Goal: Information Seeking & Learning: Learn about a topic

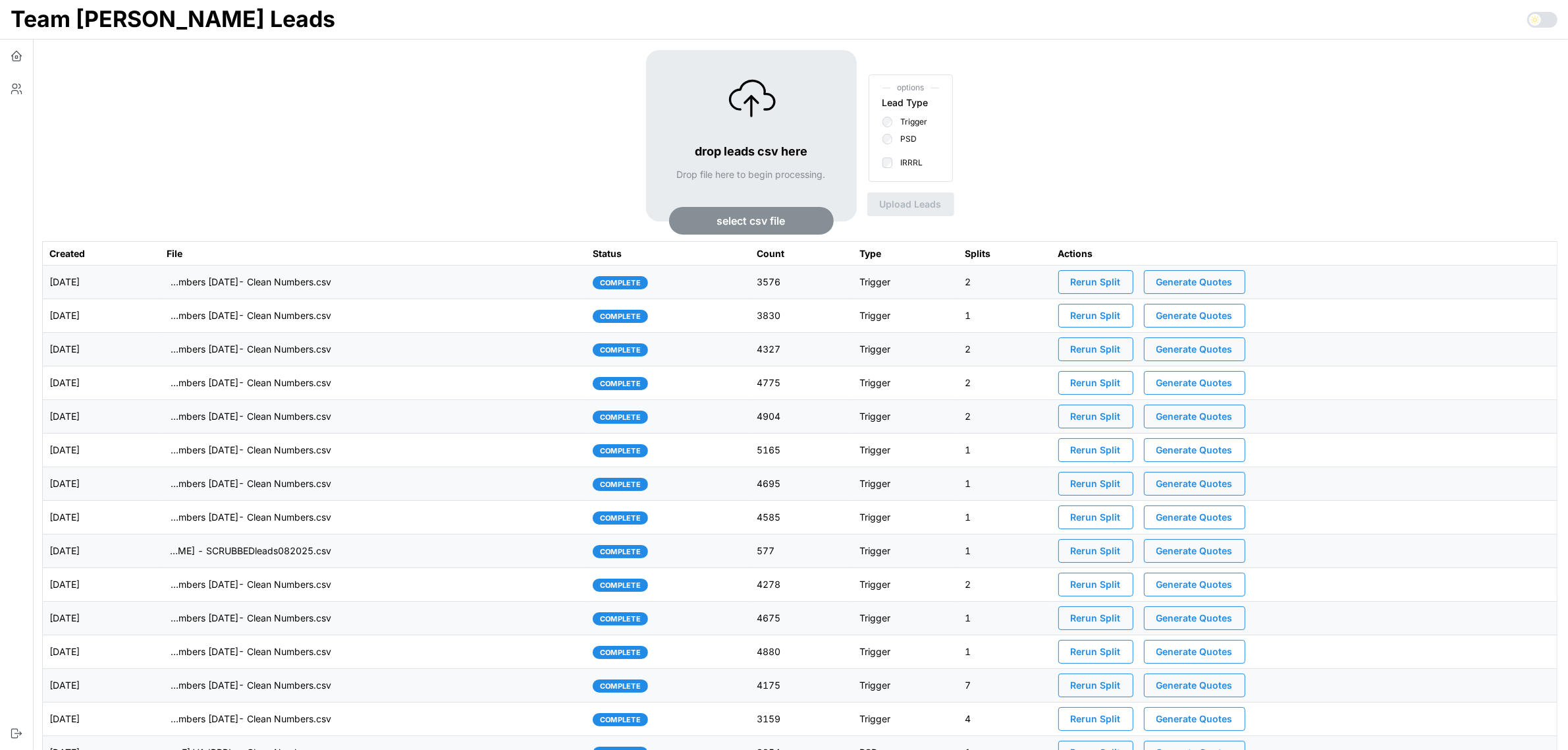
click at [432, 287] on td "imports/[PERSON_NAME]/1760362051087-TU Master List With Numbers [DATE]- Clean N…" at bounding box center [373, 282] width 426 height 33
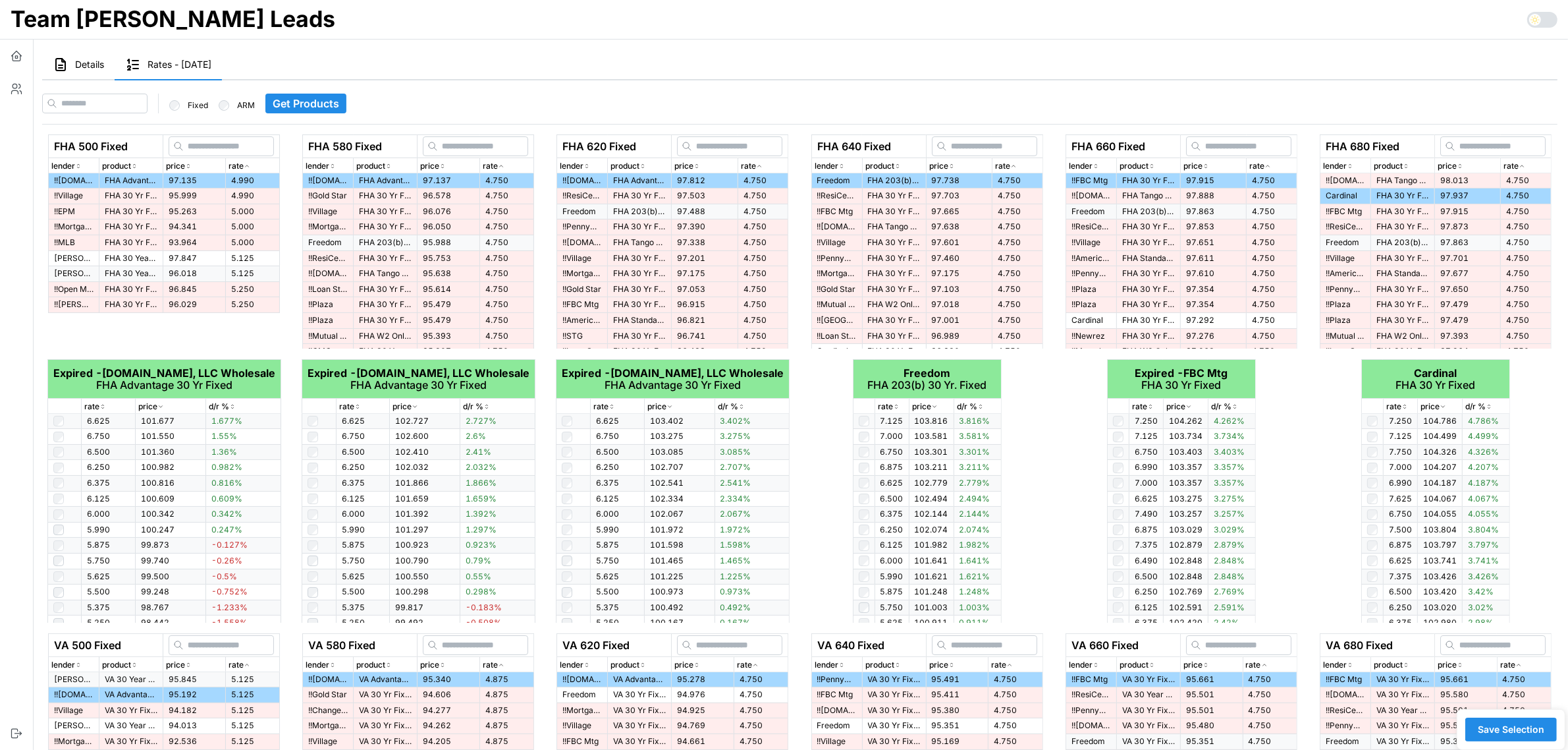
click at [417, 281] on td "95.638" at bounding box center [449, 274] width 63 height 16
click at [81, 67] on span "Details" at bounding box center [89, 64] width 29 height 9
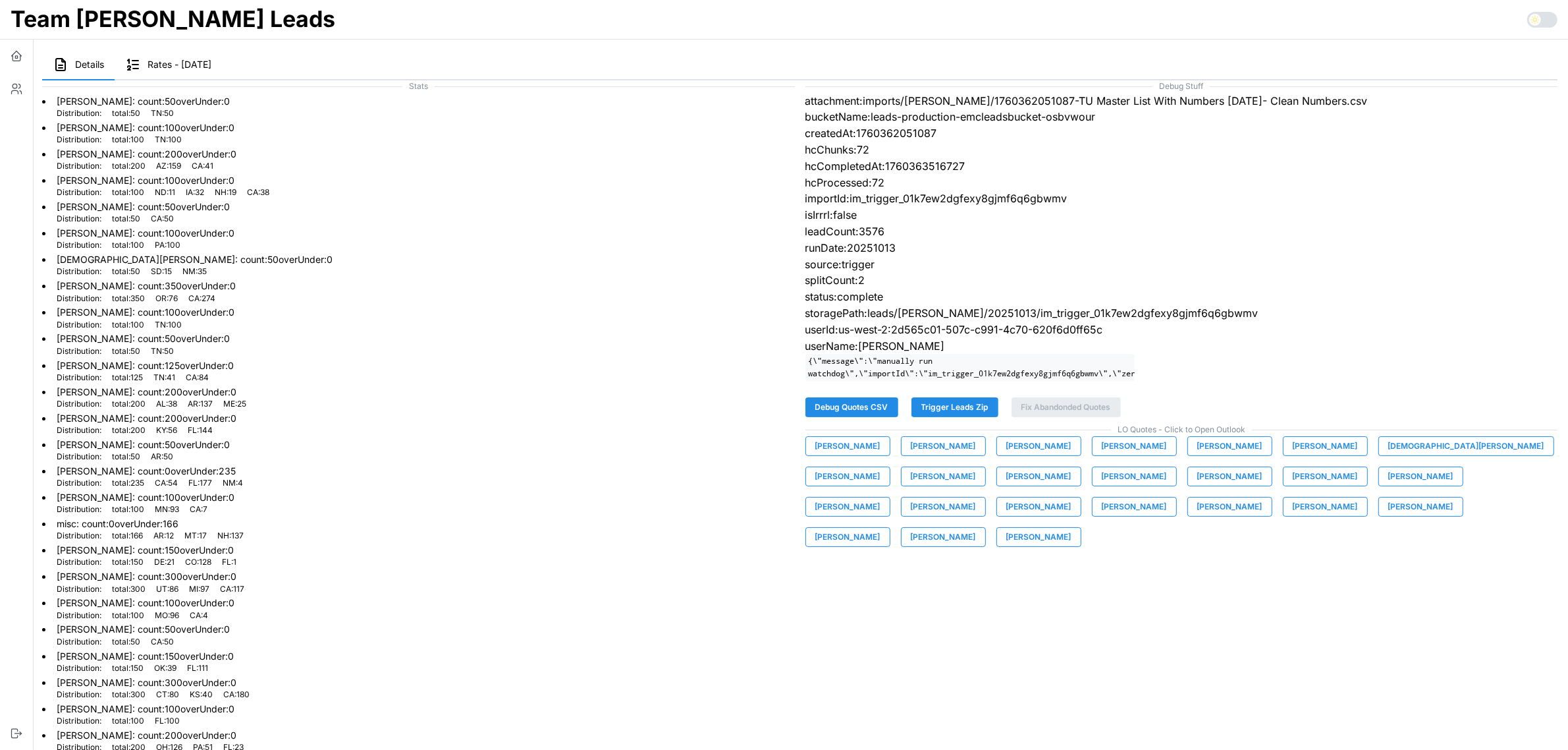
click at [1019, 456] on span "[PERSON_NAME]" at bounding box center [1039, 446] width 65 height 19
click at [13, 58] on icon "button" at bounding box center [17, 58] width 8 height 5
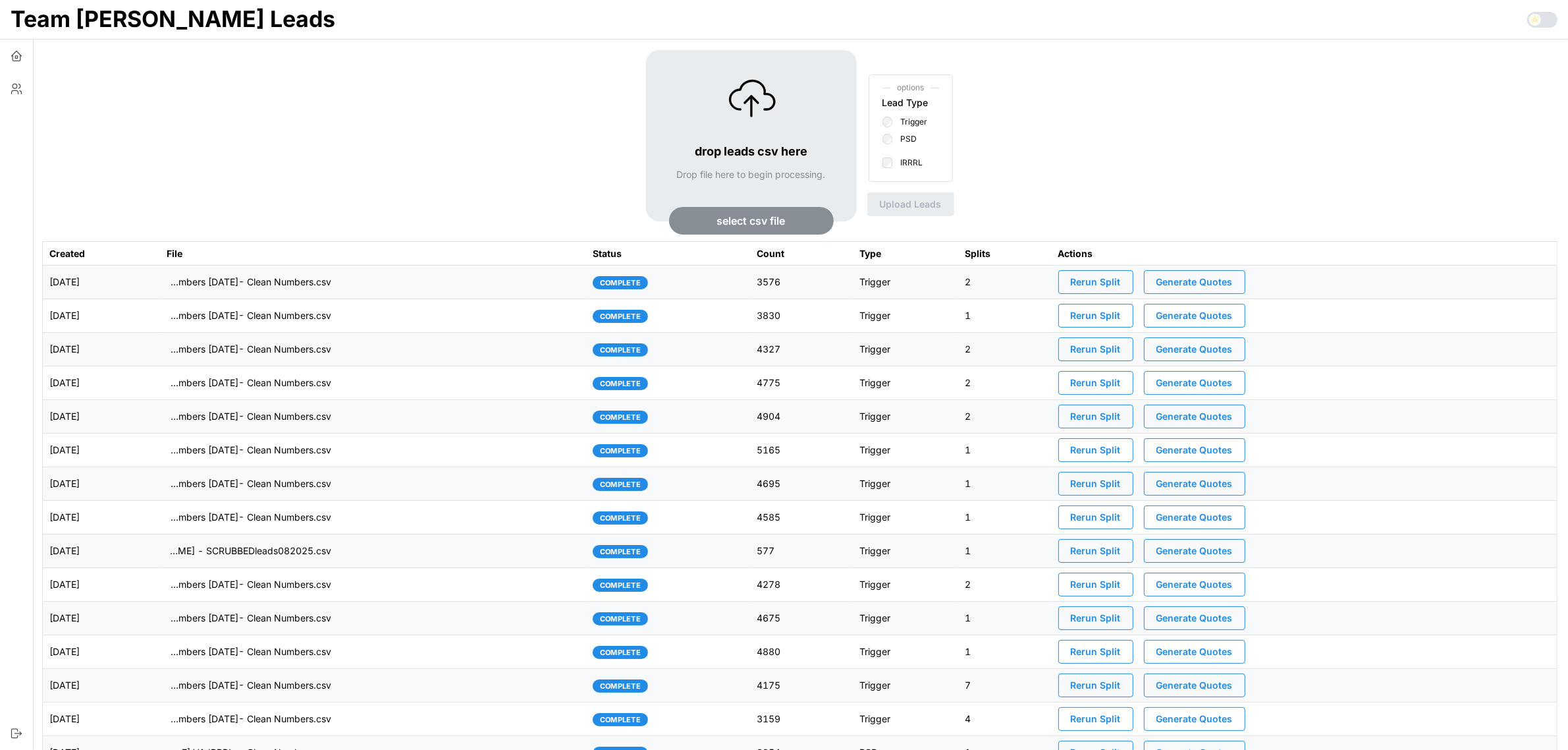
click at [465, 281] on td "imports/[PERSON_NAME]/1760362051087-TU Master List With Numbers [DATE]- Clean N…" at bounding box center [373, 282] width 426 height 33
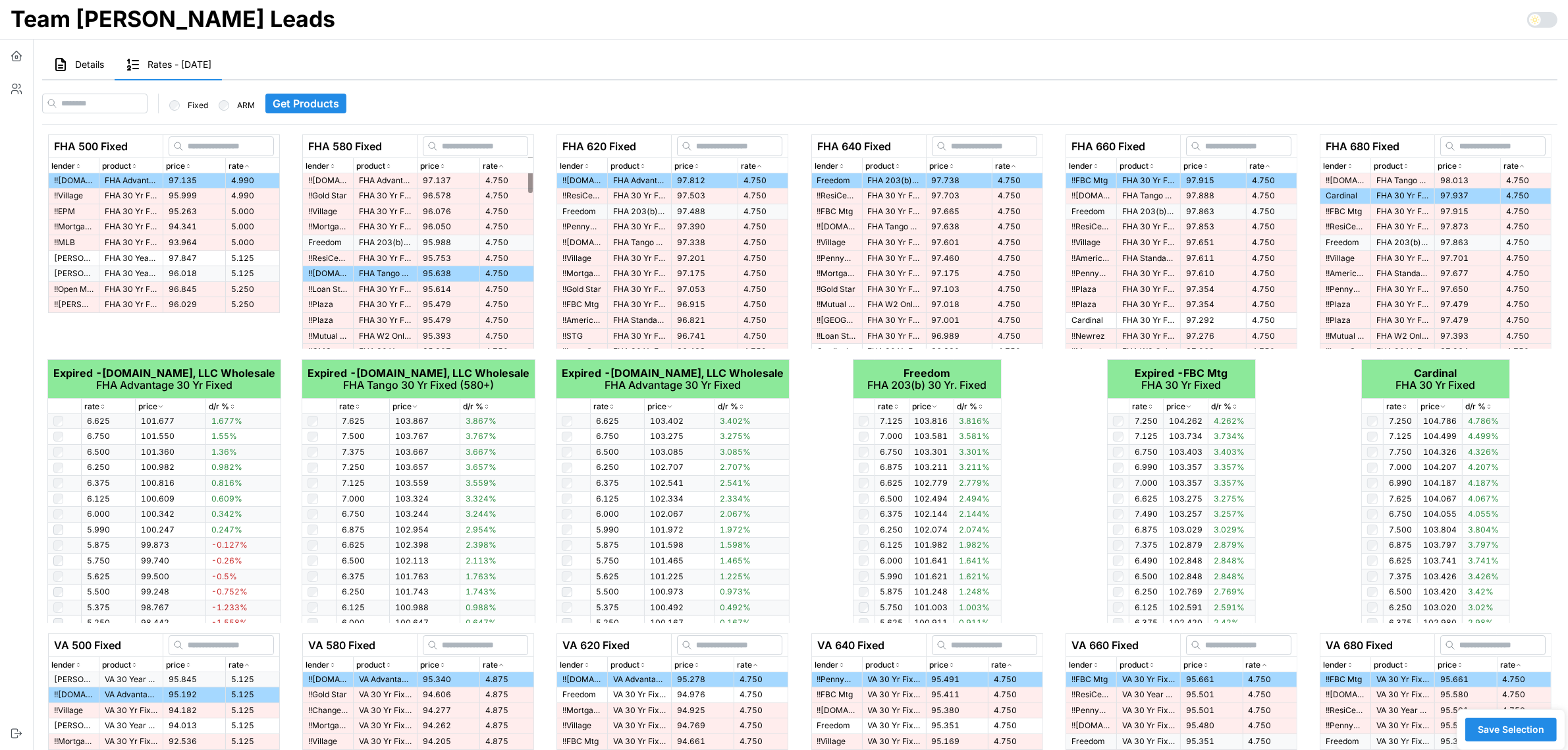
click at [79, 63] on span "Details" at bounding box center [89, 64] width 29 height 9
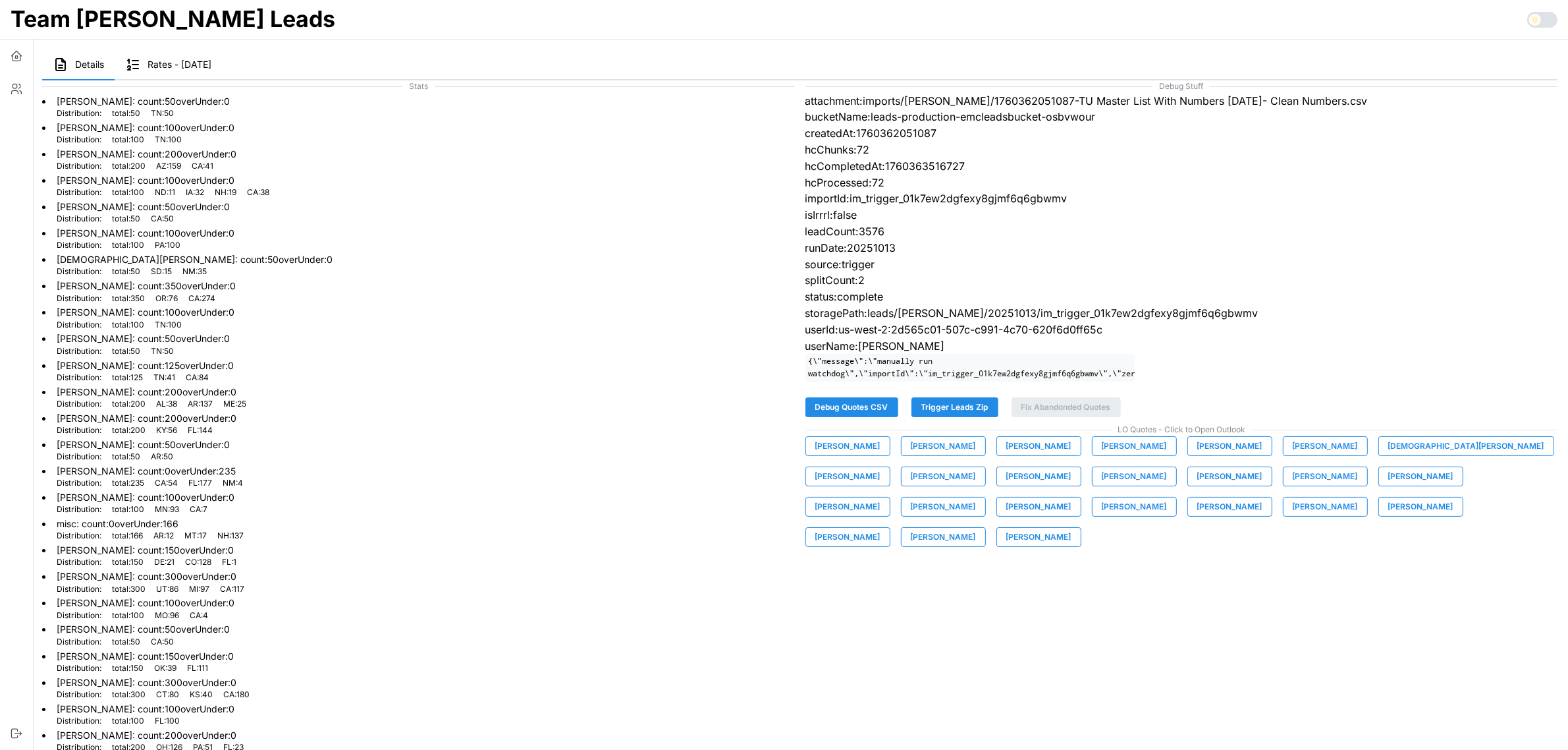
click at [870, 456] on span "[PERSON_NAME]" at bounding box center [848, 446] width 65 height 19
click at [934, 456] on span "[PERSON_NAME]" at bounding box center [943, 446] width 65 height 19
click at [1031, 456] on span "[PERSON_NAME]" at bounding box center [1039, 446] width 65 height 19
click at [1113, 456] on span "[PERSON_NAME]" at bounding box center [1134, 446] width 65 height 19
click at [1219, 456] on span "[PERSON_NAME]" at bounding box center [1230, 446] width 65 height 19
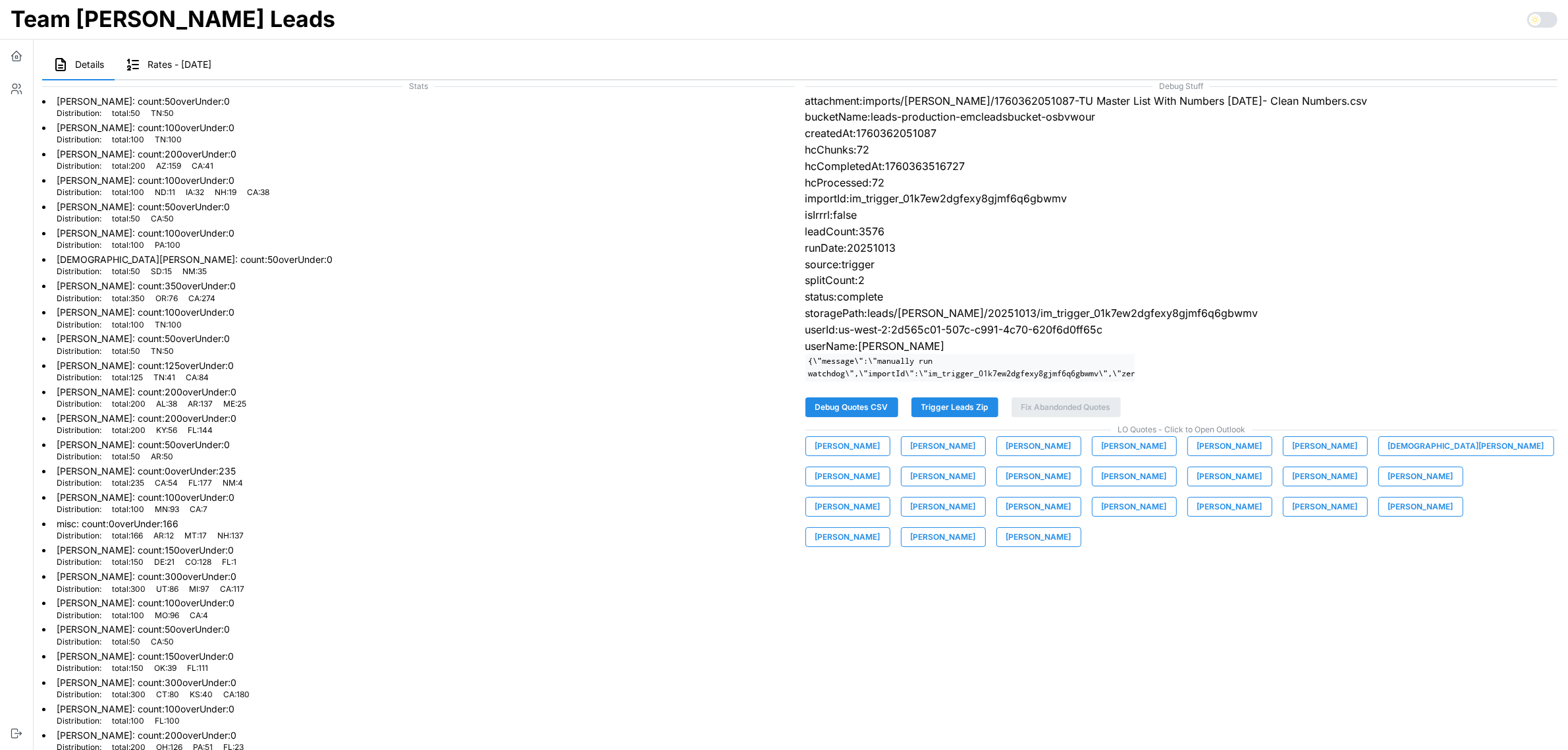
click at [1314, 456] on span "[PERSON_NAME]" at bounding box center [1325, 446] width 65 height 19
click at [1406, 456] on span "[DEMOGRAPHIC_DATA][PERSON_NAME]" at bounding box center [1466, 446] width 156 height 19
click at [880, 468] on span "[PERSON_NAME]" at bounding box center [848, 476] width 65 height 19
click at [911, 485] on span "[PERSON_NAME]" at bounding box center [943, 476] width 65 height 19
click at [1006, 485] on span "[PERSON_NAME]" at bounding box center [1039, 476] width 65 height 19
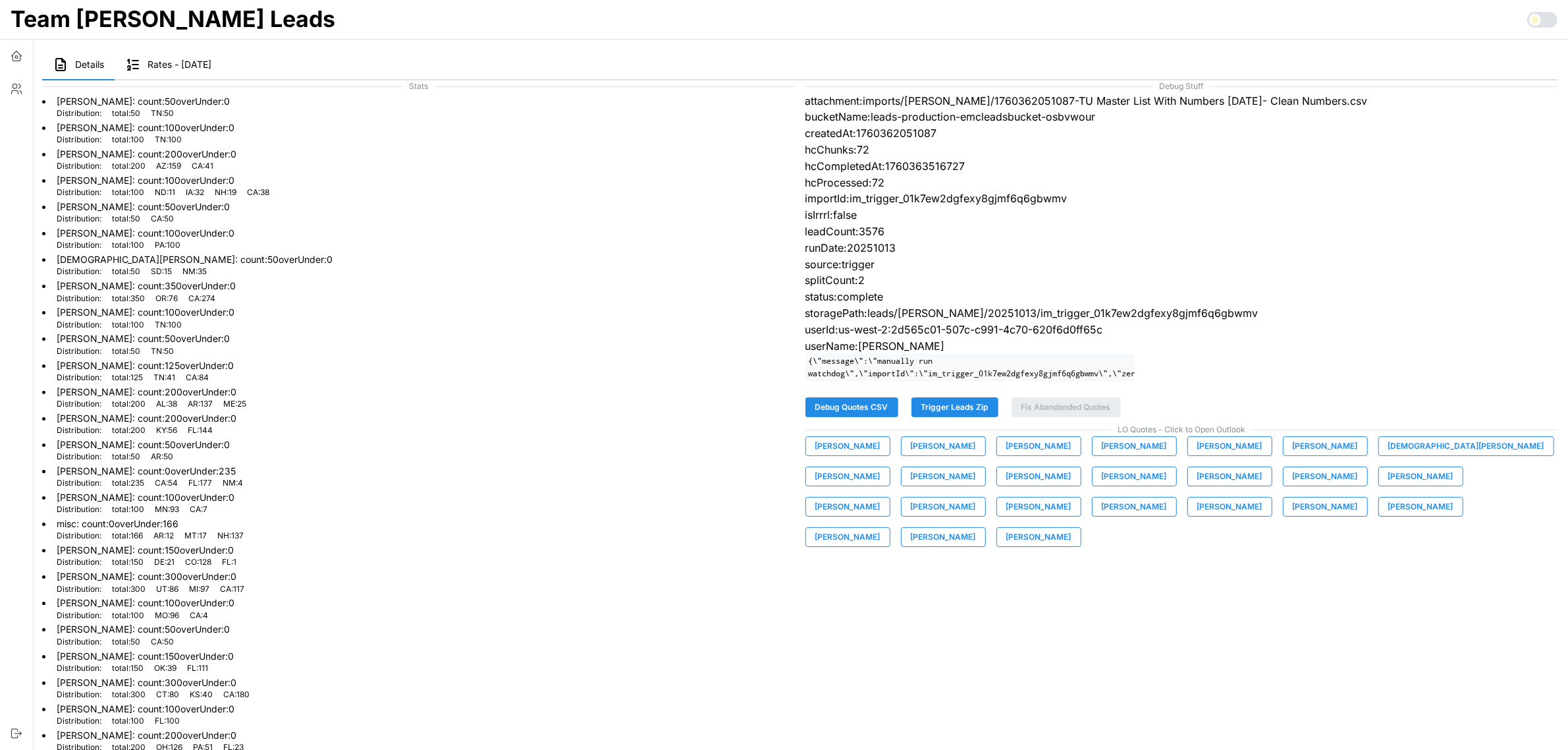
click at [1092, 486] on button "[PERSON_NAME]" at bounding box center [1134, 476] width 85 height 20
click at [1197, 485] on span "[PERSON_NAME]" at bounding box center [1230, 476] width 65 height 19
click at [1293, 485] on span "[PERSON_NAME]" at bounding box center [1325, 476] width 65 height 19
click at [1388, 483] on span "[PERSON_NAME]" at bounding box center [1420, 476] width 65 height 19
click at [976, 497] on span "[PERSON_NAME]" at bounding box center [943, 506] width 65 height 19
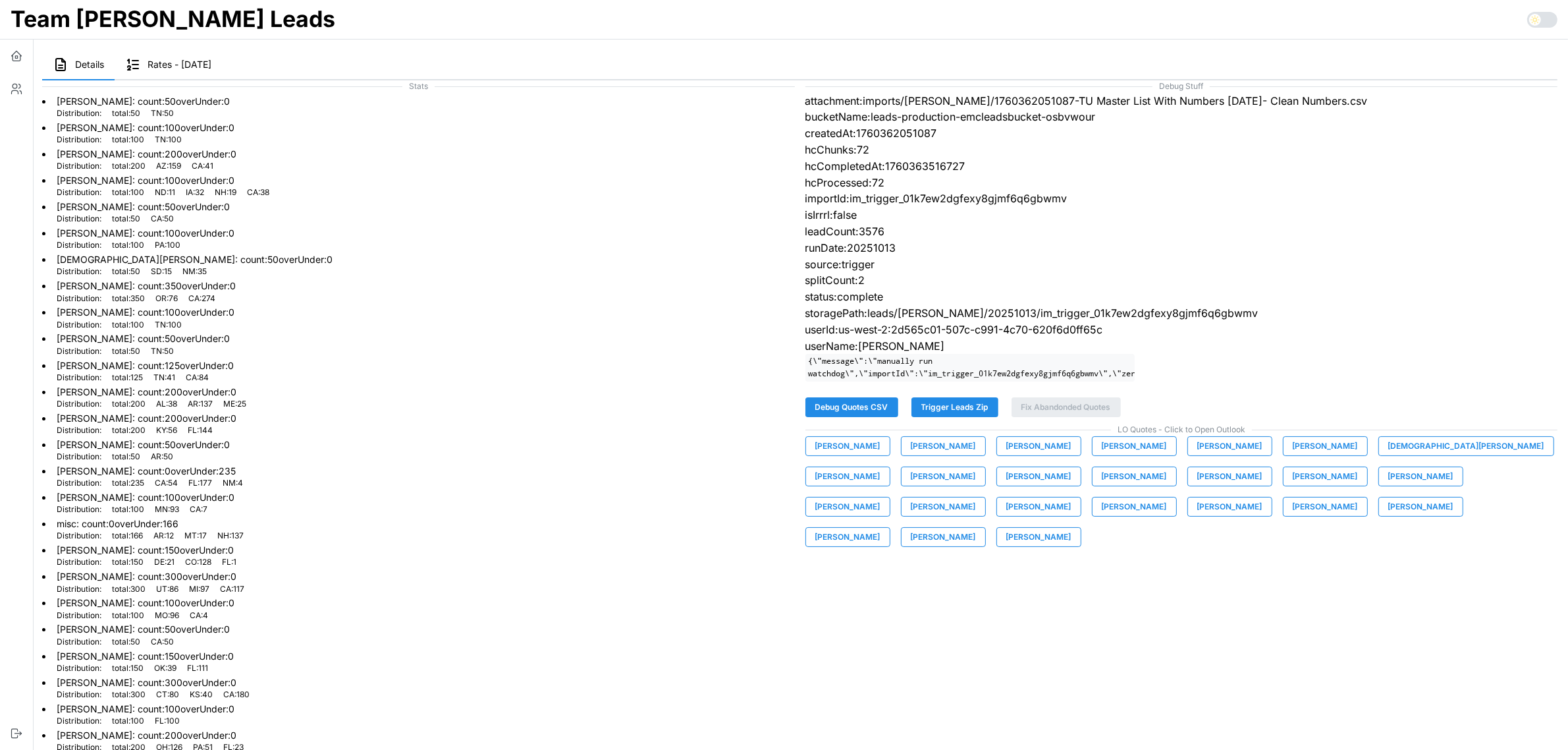
click at [1071, 497] on span "[PERSON_NAME]" at bounding box center [1039, 506] width 65 height 19
click at [1102, 516] on span "[PERSON_NAME]" at bounding box center [1134, 506] width 65 height 19
click at [1197, 516] on span "[PERSON_NAME]" at bounding box center [1230, 506] width 65 height 19
click at [1293, 516] on span "[PERSON_NAME]" at bounding box center [1325, 506] width 65 height 19
click at [1388, 516] on span "[PERSON_NAME]" at bounding box center [1420, 506] width 65 height 19
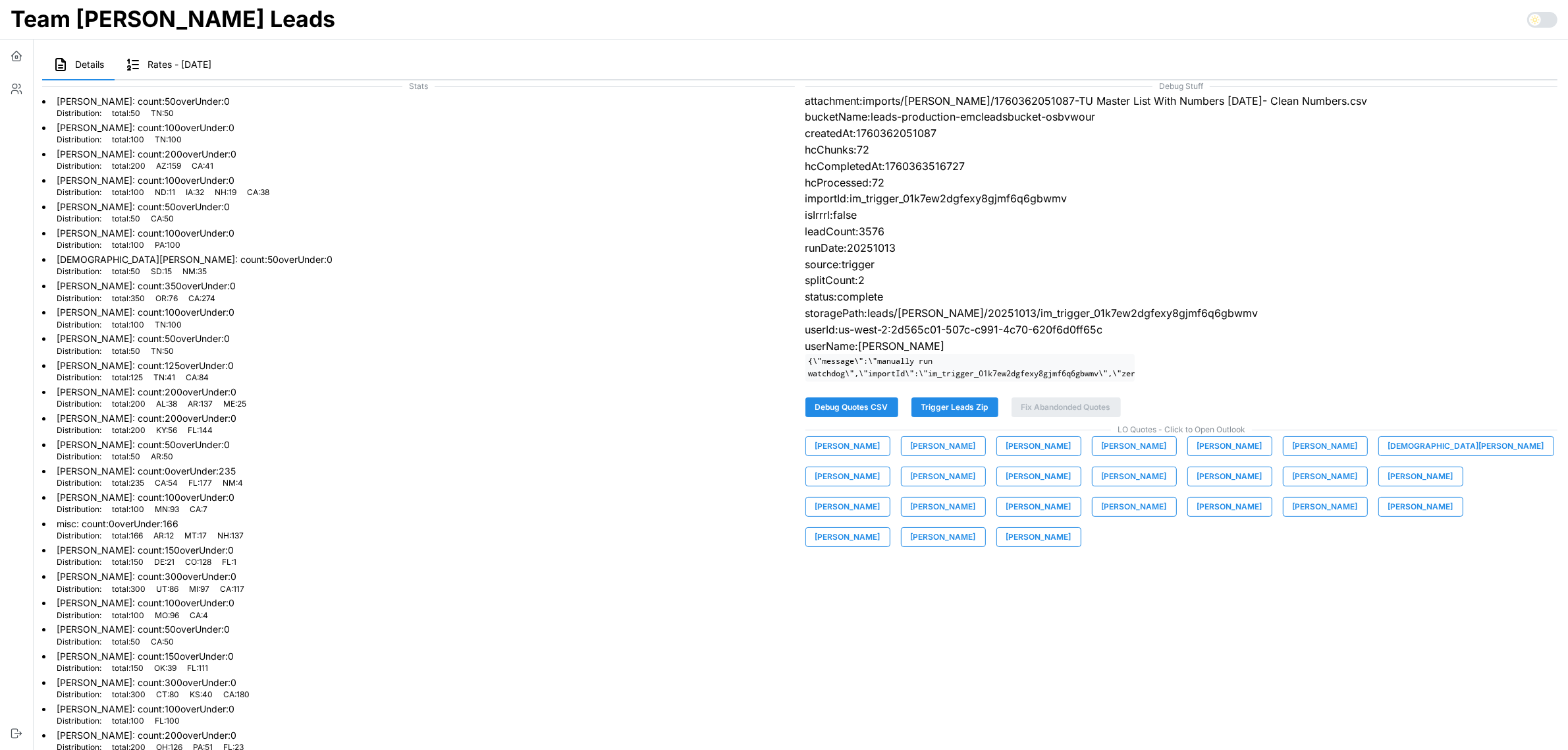
click at [880, 528] on span "[PERSON_NAME]" at bounding box center [848, 536] width 65 height 19
click at [976, 528] on span "[PERSON_NAME]" at bounding box center [943, 536] width 65 height 19
click at [1071, 528] on span "[PERSON_NAME]" at bounding box center [1039, 536] width 65 height 19
